Goal: Navigation & Orientation: Understand site structure

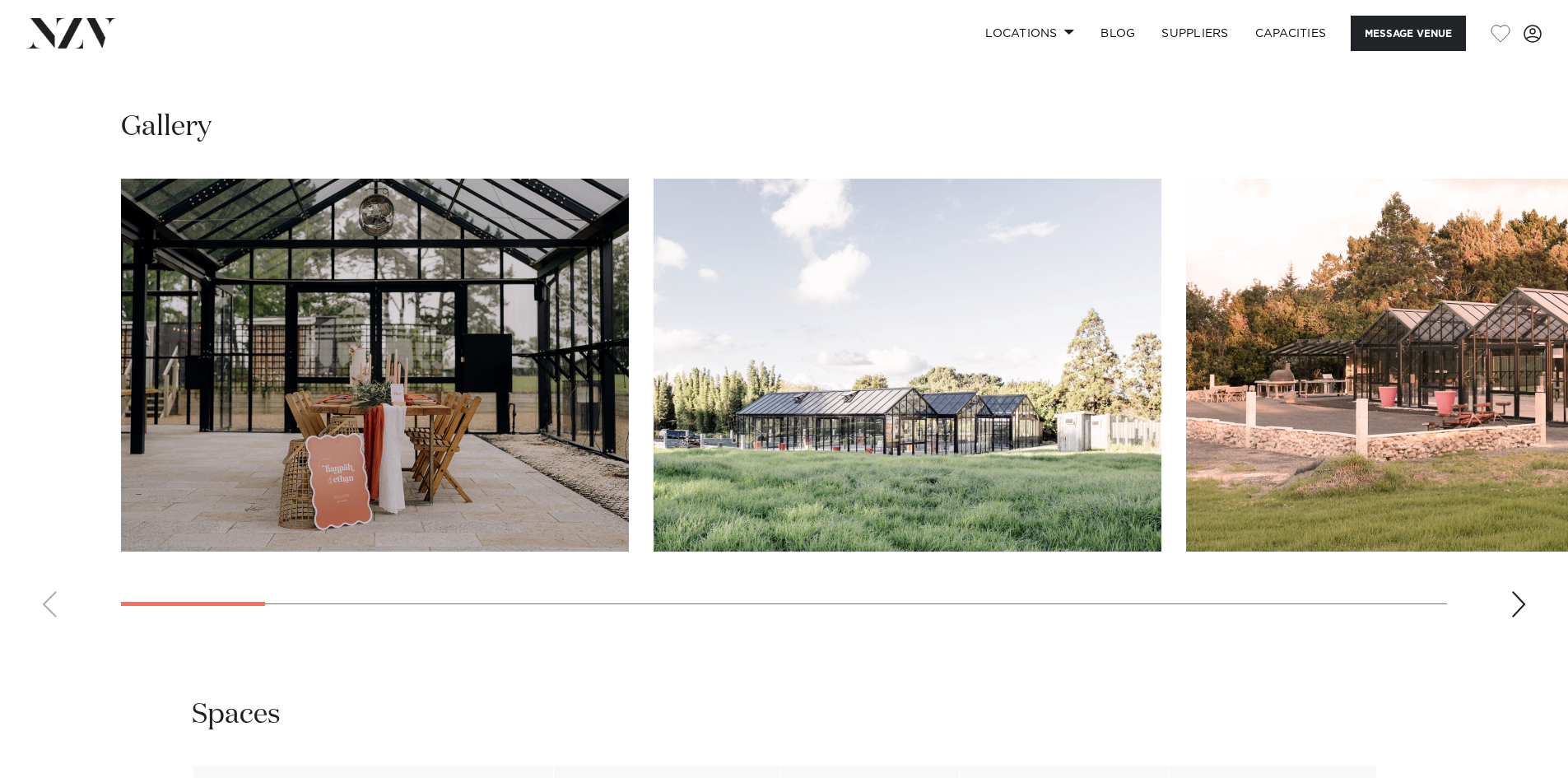
scroll to position [1647, 0]
click at [1177, 37] on link "SUPPLIERS" at bounding box center [1195, 33] width 93 height 36
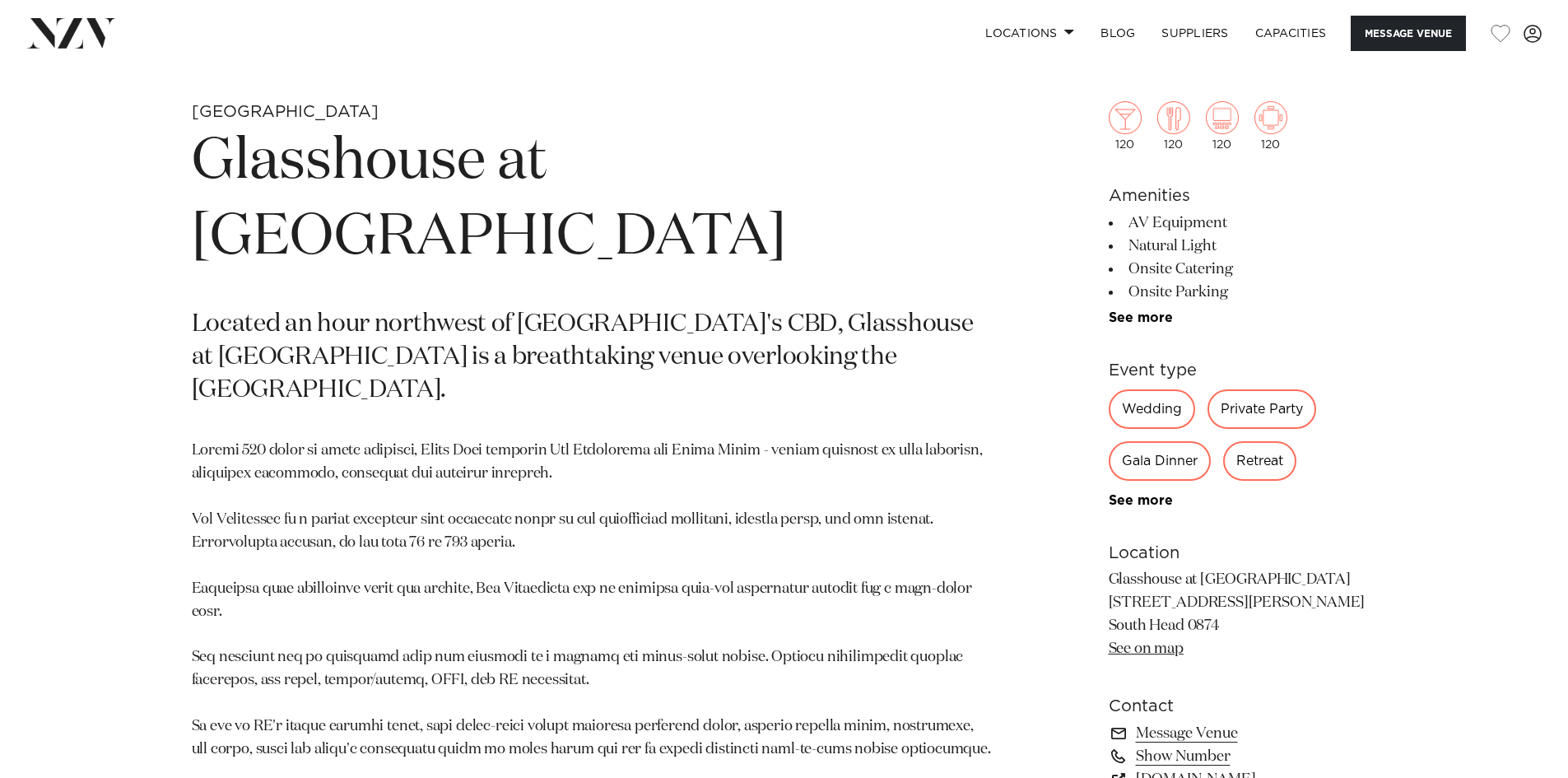
scroll to position [741, 0]
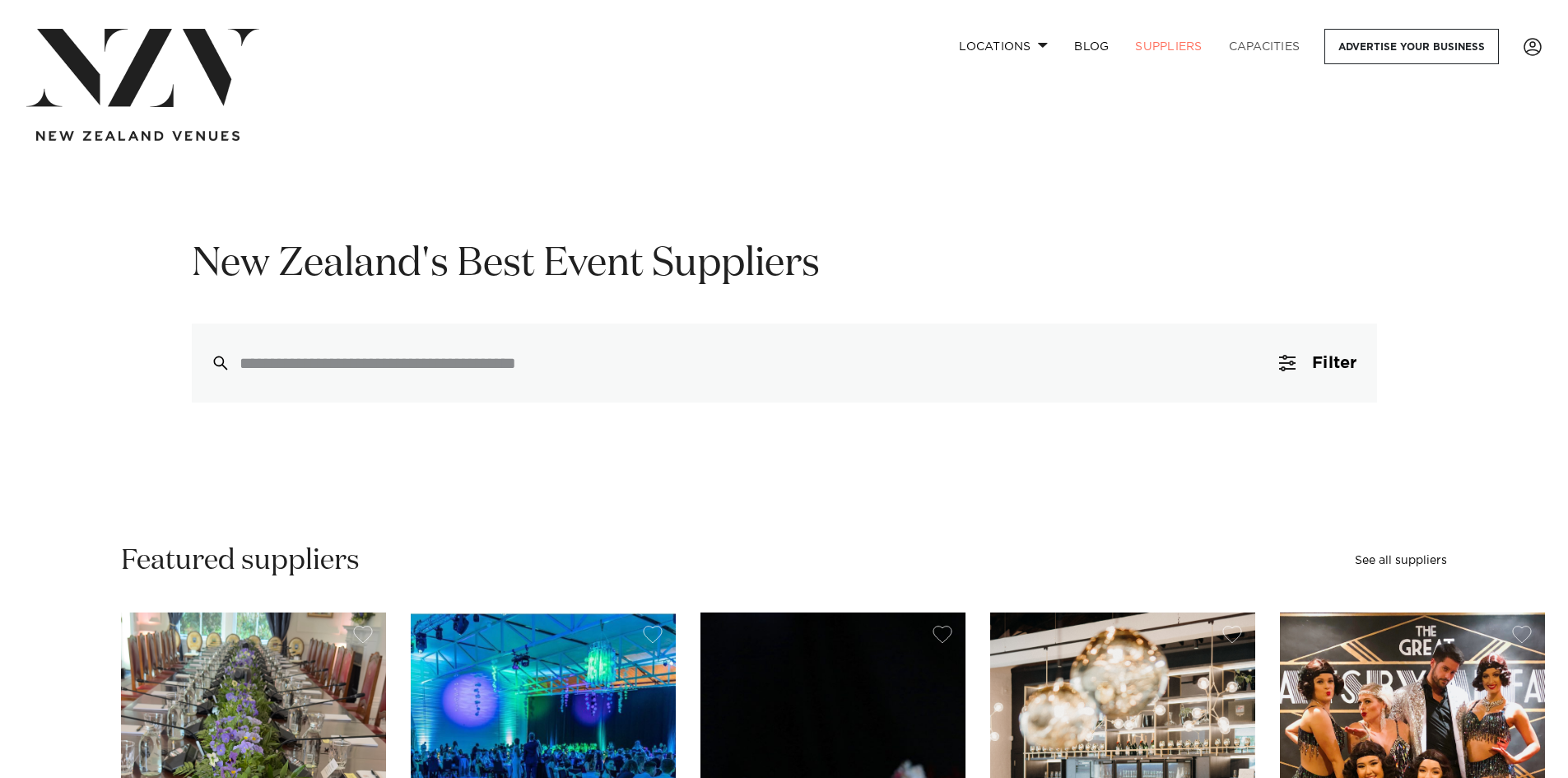
click at [1265, 37] on link "Capacities" at bounding box center [1264, 47] width 98 height 36
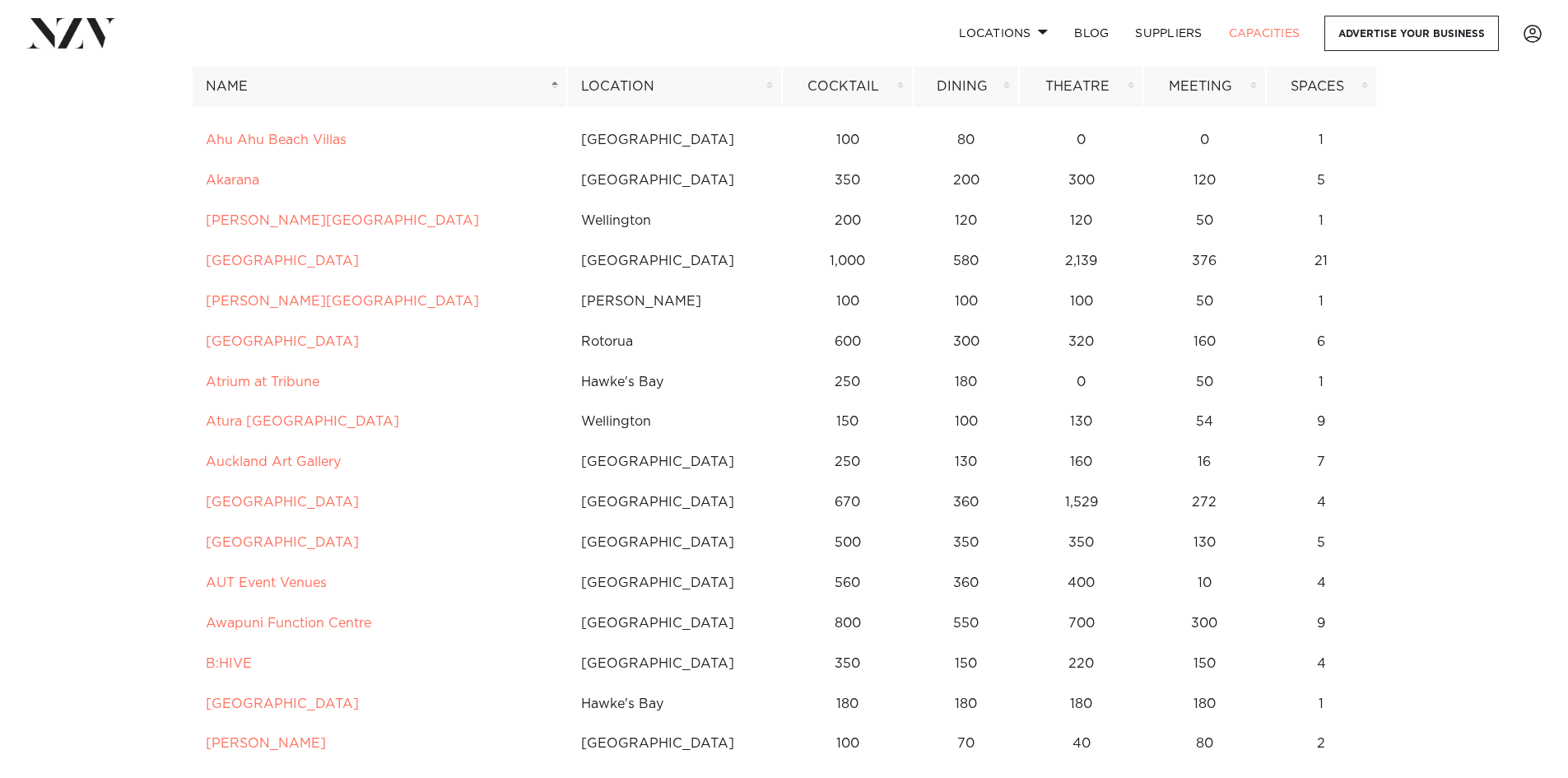
scroll to position [411, 0]
